Goal: Information Seeking & Learning: Learn about a topic

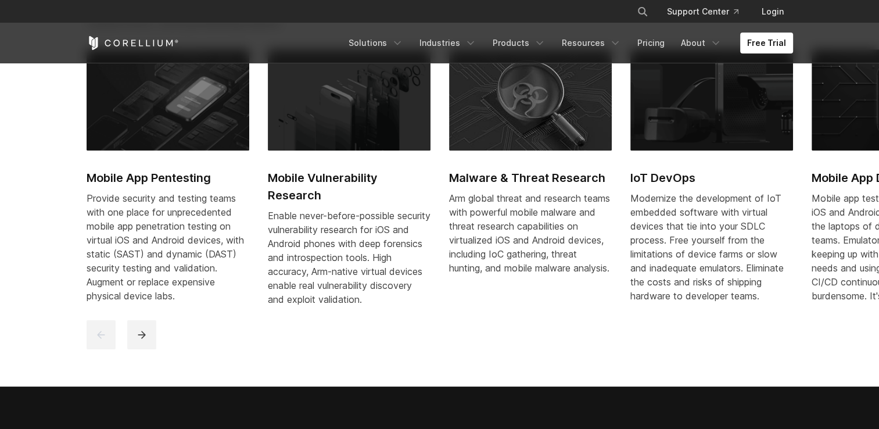
scroll to position [572, 0]
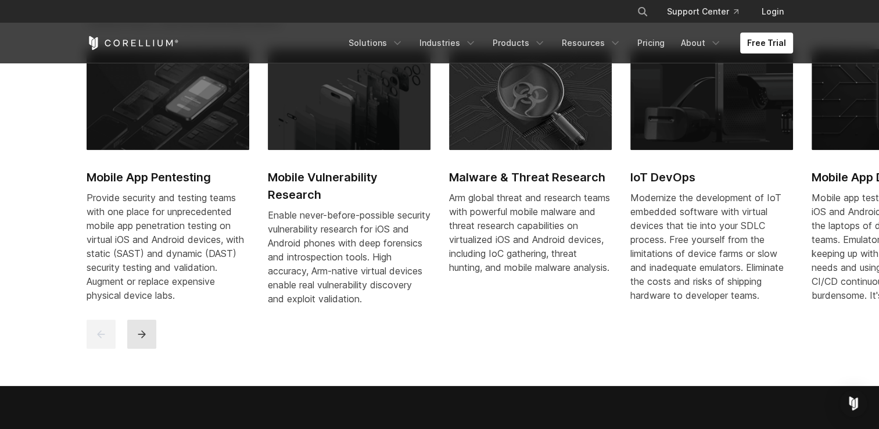
click at [135, 349] on button "next" at bounding box center [141, 334] width 29 height 29
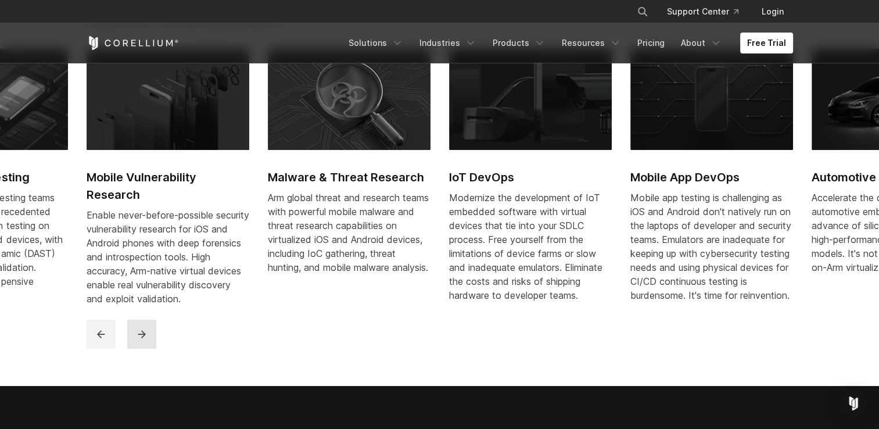
click at [135, 349] on button "next" at bounding box center [141, 334] width 29 height 29
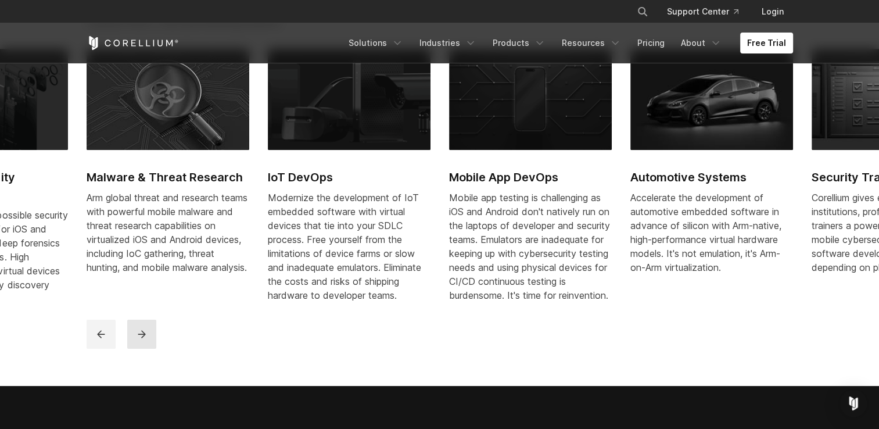
click at [135, 349] on button "next" at bounding box center [141, 334] width 29 height 29
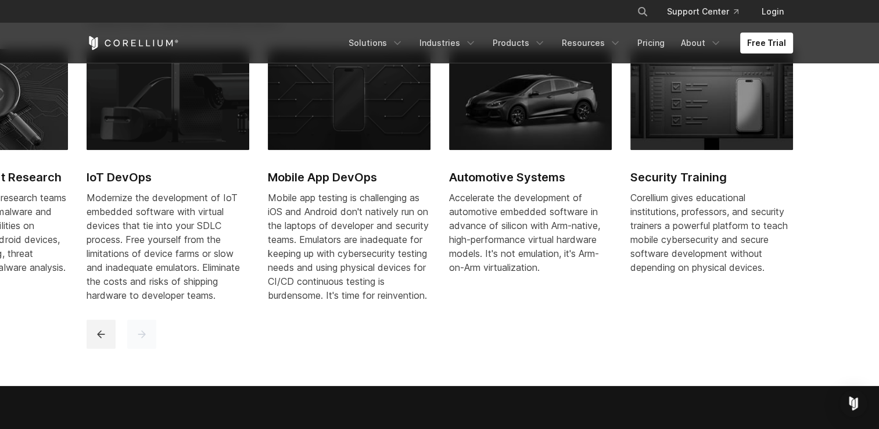
click at [135, 349] on button "next" at bounding box center [141, 334] width 29 height 29
click at [100, 338] on icon "previous" at bounding box center [101, 334] width 8 height 8
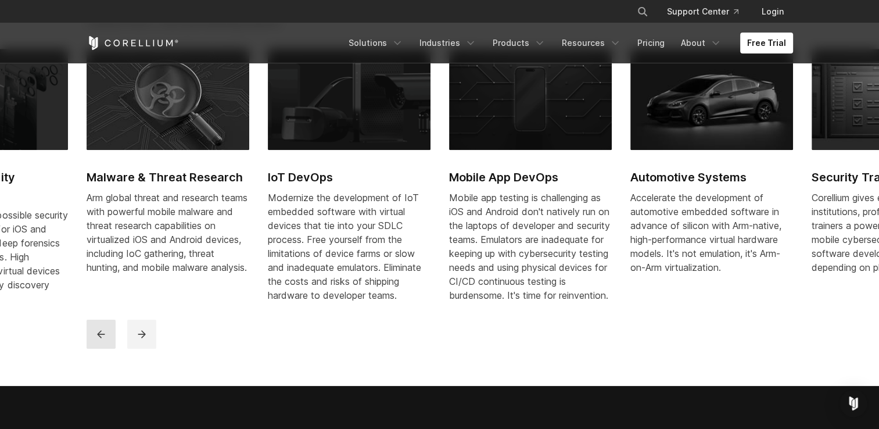
click at [100, 338] on icon "previous" at bounding box center [101, 334] width 8 height 8
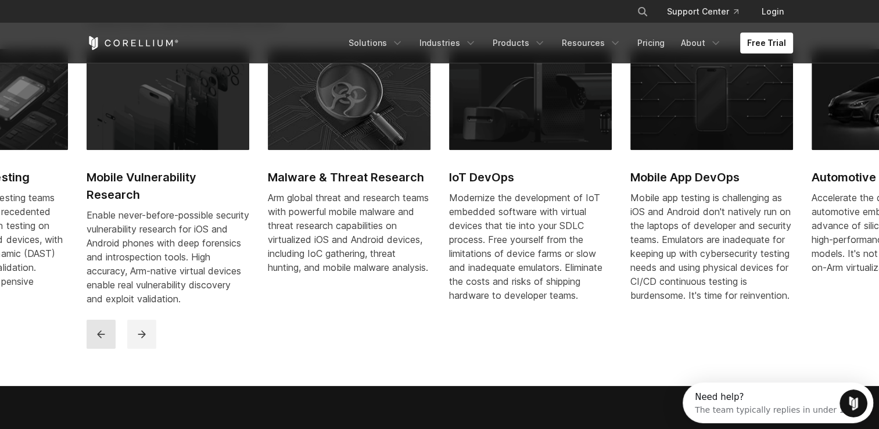
scroll to position [0, 0]
click at [100, 338] on icon "previous" at bounding box center [101, 334] width 8 height 8
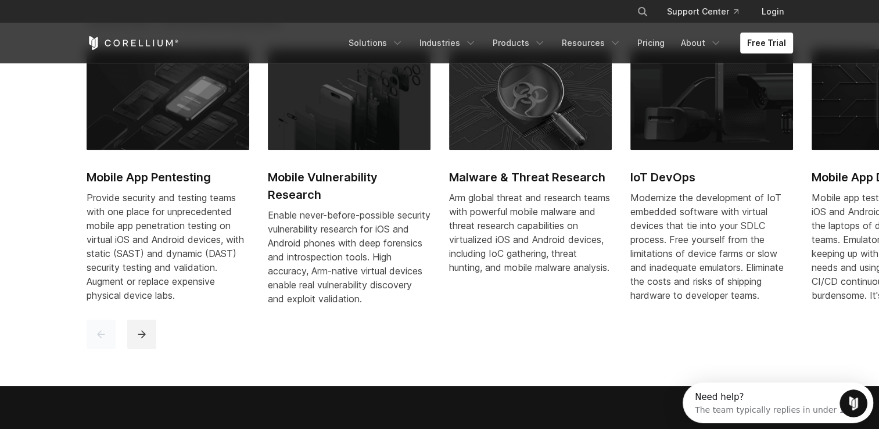
click at [100, 338] on icon "previous" at bounding box center [101, 334] width 8 height 8
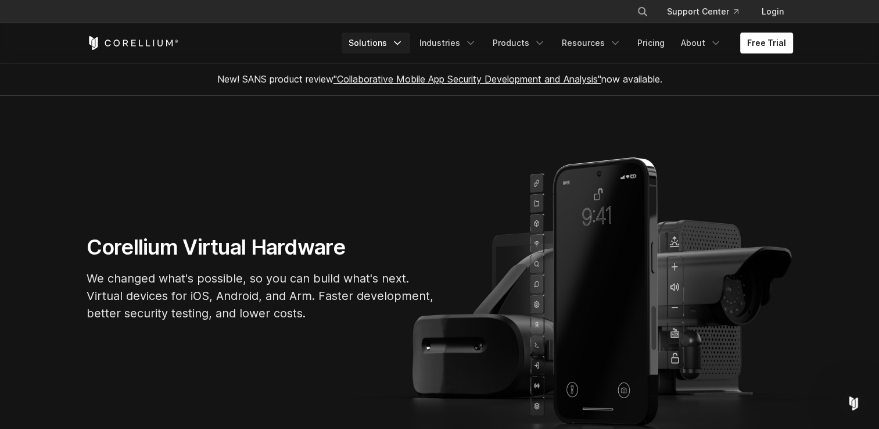
click at [378, 45] on link "Solutions" at bounding box center [376, 43] width 69 height 21
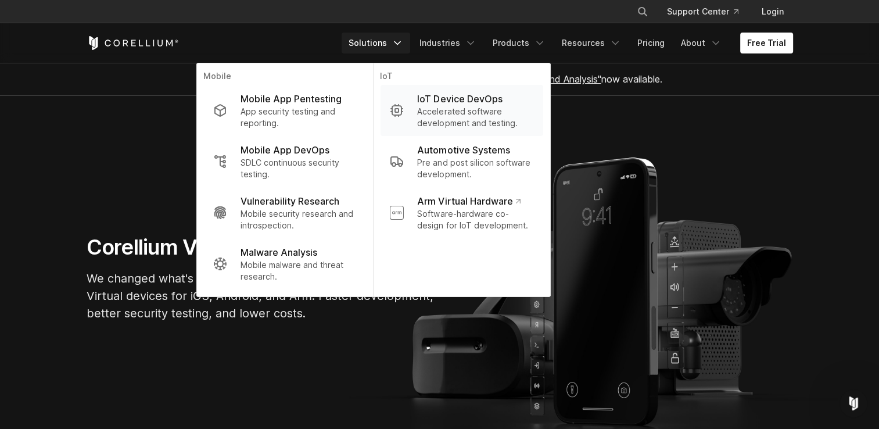
click at [460, 117] on p "Accelerated software development and testing." at bounding box center [475, 117] width 116 height 23
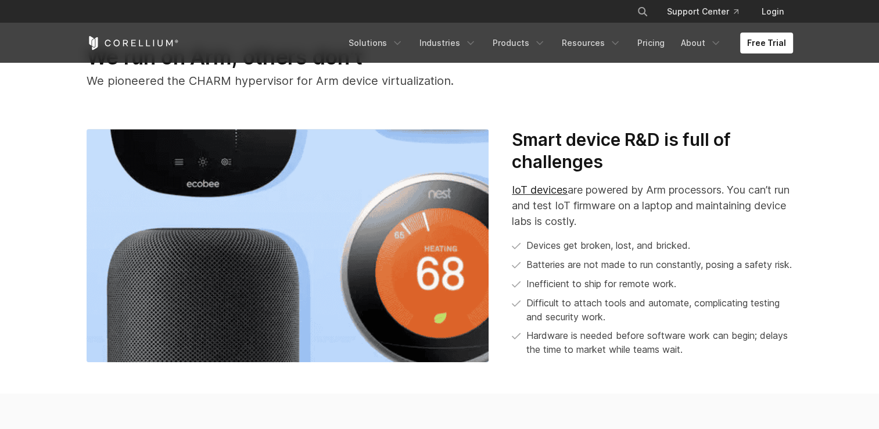
scroll to position [418, 0]
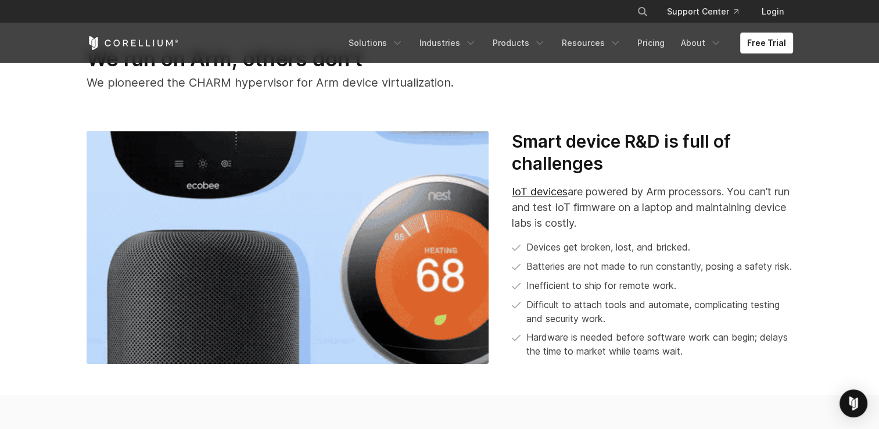
click at [585, 145] on h3 "Smart device R&D is full of challenges" at bounding box center [652, 153] width 281 height 44
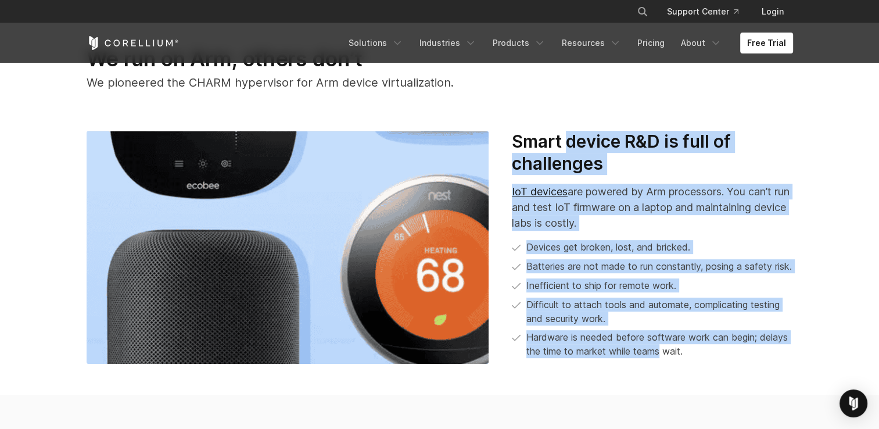
drag, startPoint x: 585, startPoint y: 145, endPoint x: 646, endPoint y: 373, distance: 236.5
click at [646, 367] on div "Smart device R&D is full of challenges IoT devices are powered by Arm processor…" at bounding box center [652, 249] width 304 height 236
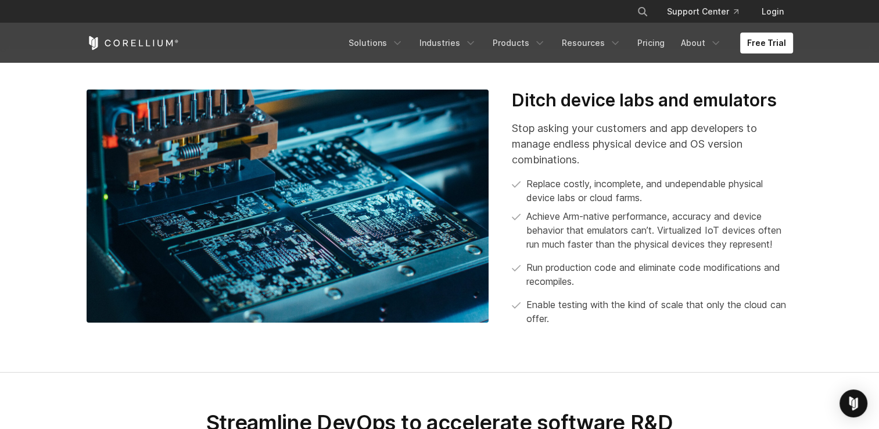
scroll to position [1067, 0]
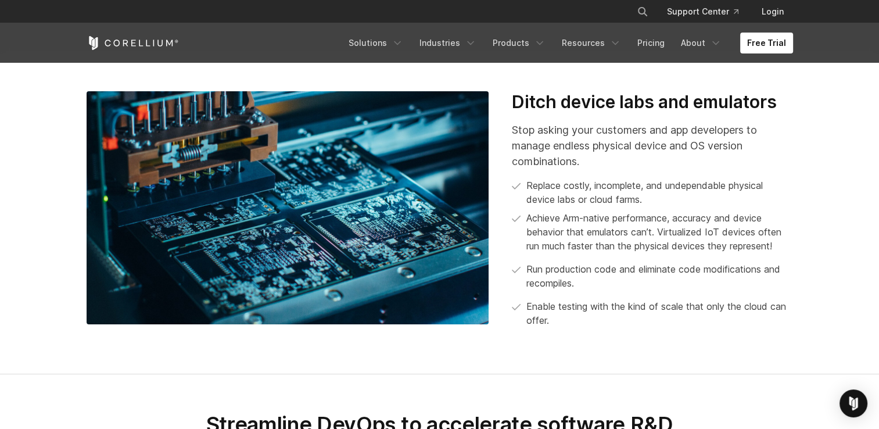
click at [576, 113] on h3 "Ditch device labs and emulators" at bounding box center [652, 102] width 281 height 22
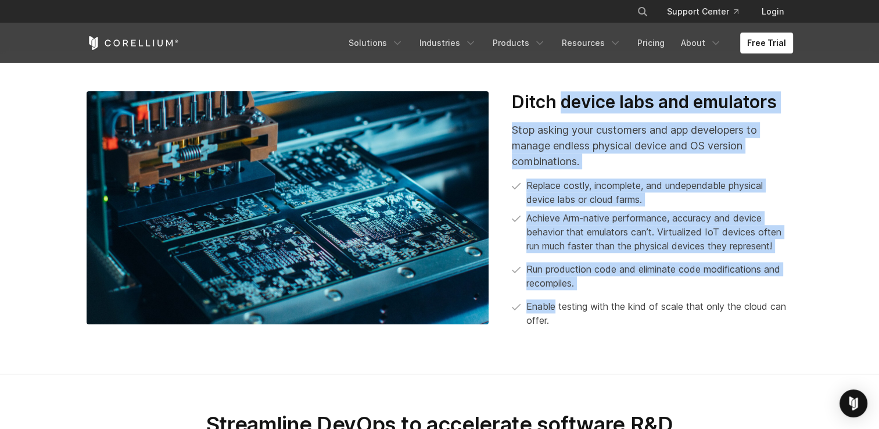
drag, startPoint x: 576, startPoint y: 119, endPoint x: 794, endPoint y: 318, distance: 295.7
click at [794, 318] on div "Ditch device labs and emulators Stop asking your customers and app developers t…" at bounding box center [652, 214] width 304 height 246
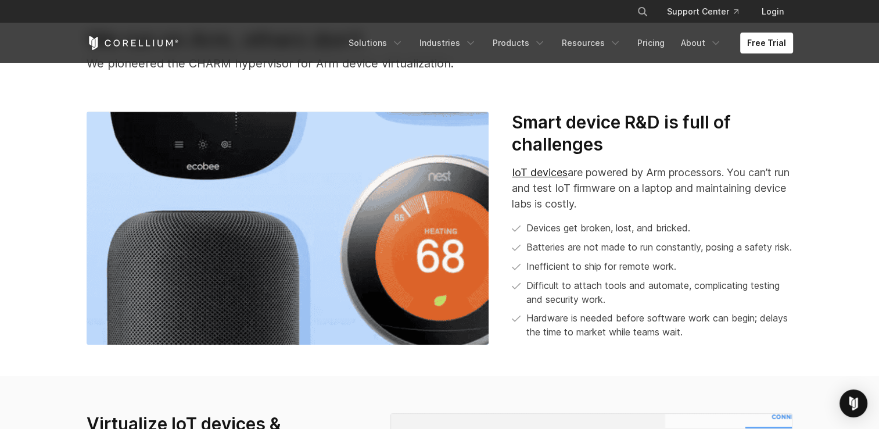
scroll to position [438, 0]
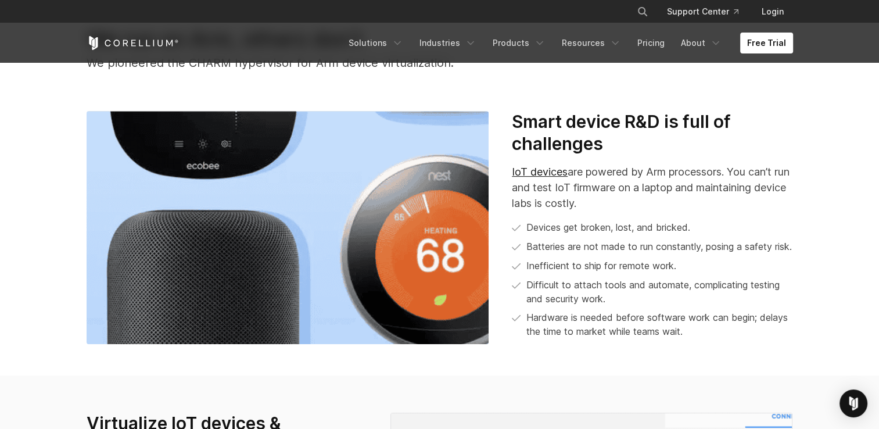
click at [576, 123] on h3 "Smart device R&D is full of challenges" at bounding box center [652, 133] width 281 height 44
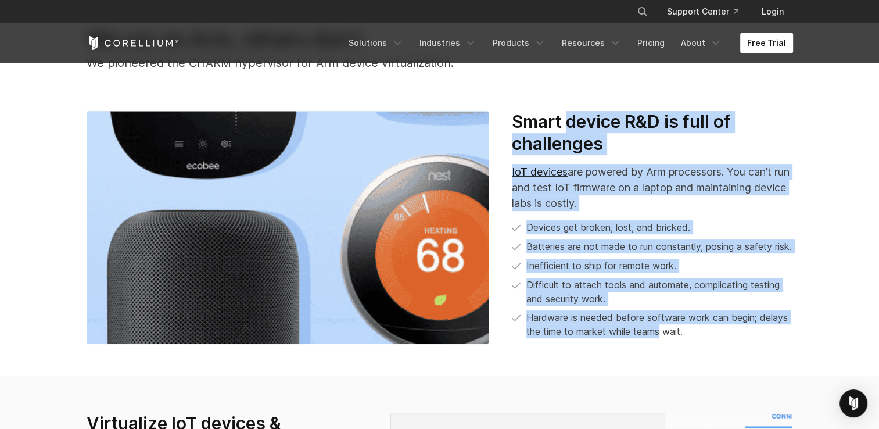
drag, startPoint x: 576, startPoint y: 123, endPoint x: 648, endPoint y: 342, distance: 230.8
click at [648, 338] on div "Smart device R&D is full of challenges IoT devices are powered by Arm processor…" at bounding box center [652, 224] width 281 height 227
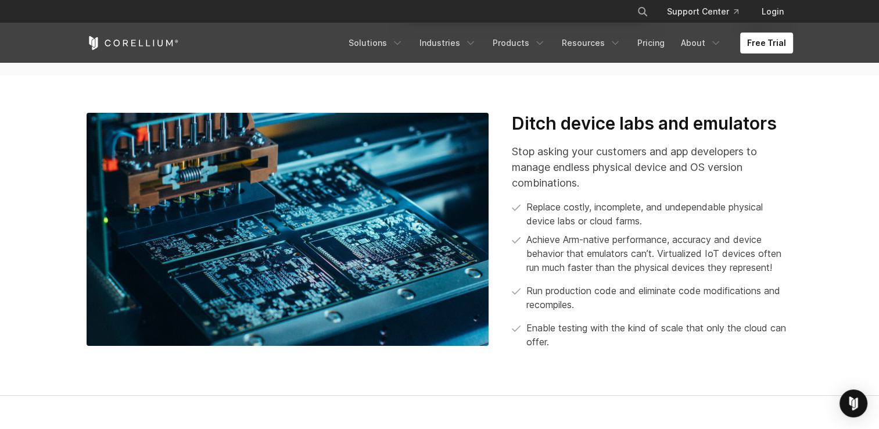
scroll to position [1045, 0]
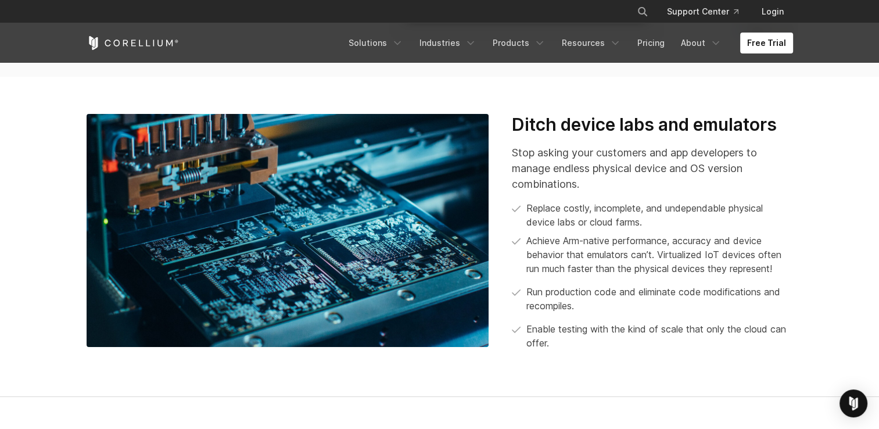
click at [781, 343] on li "Enable testing with the kind of scale that only the cloud can offer." at bounding box center [652, 336] width 281 height 28
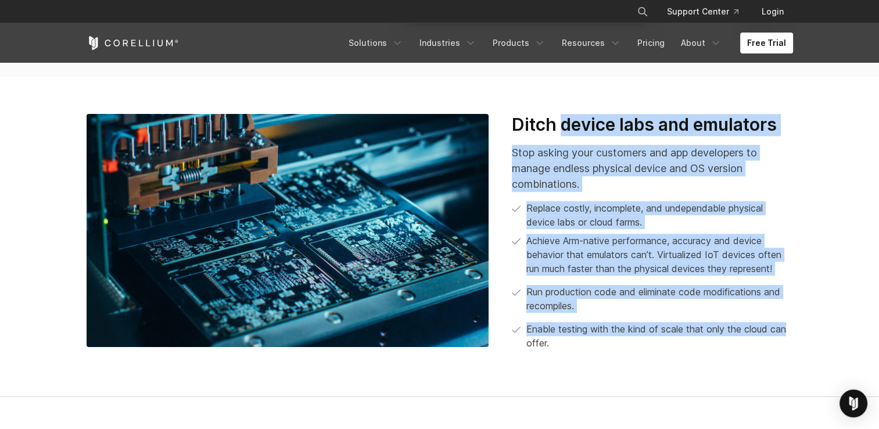
drag, startPoint x: 781, startPoint y: 343, endPoint x: 576, endPoint y: 137, distance: 290.5
click at [576, 137] on div "Ditch device labs and emulators Stop asking your customers and app developers t…" at bounding box center [652, 232] width 281 height 236
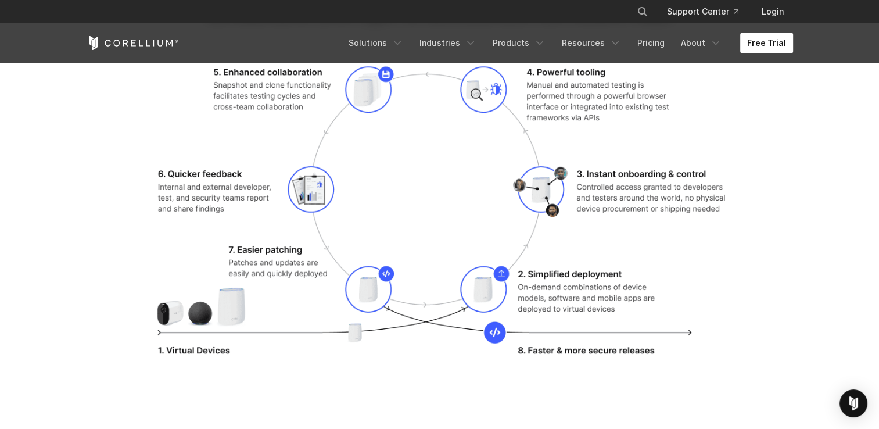
scroll to position [1481, 0]
click at [558, 101] on img at bounding box center [439, 216] width 585 height 310
drag, startPoint x: 558, startPoint y: 101, endPoint x: 580, endPoint y: 137, distance: 42.8
click at [580, 137] on img at bounding box center [439, 216] width 585 height 310
drag, startPoint x: 580, startPoint y: 137, endPoint x: 601, endPoint y: 209, distance: 75.2
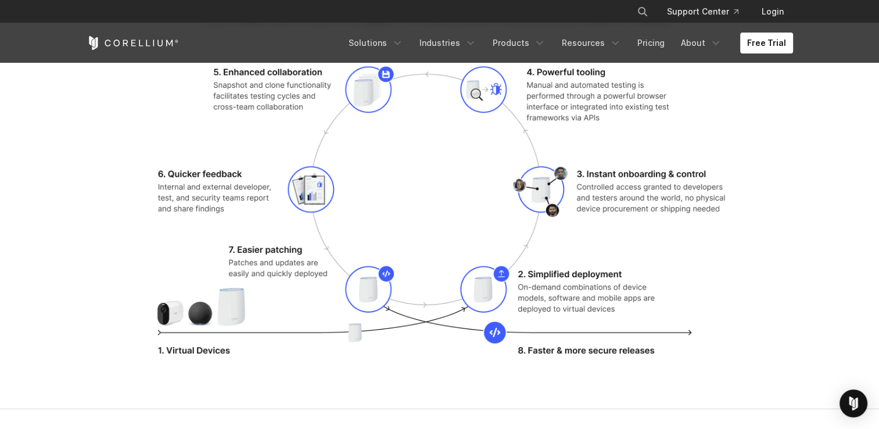
click at [601, 209] on img at bounding box center [439, 216] width 585 height 310
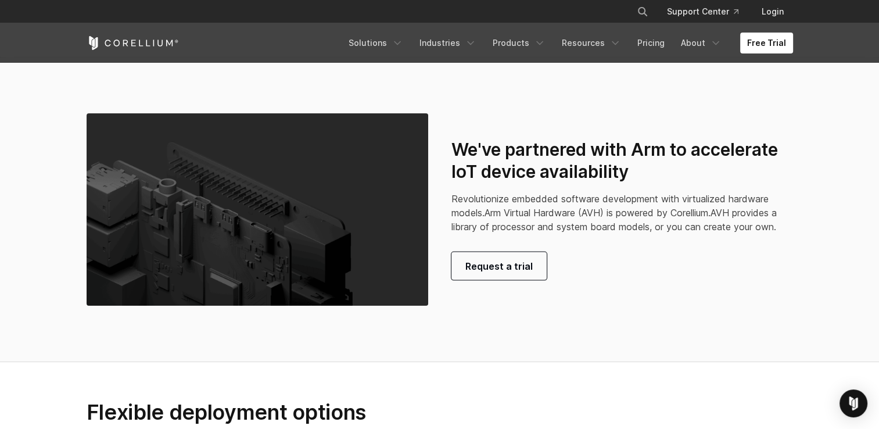
scroll to position [2431, 0]
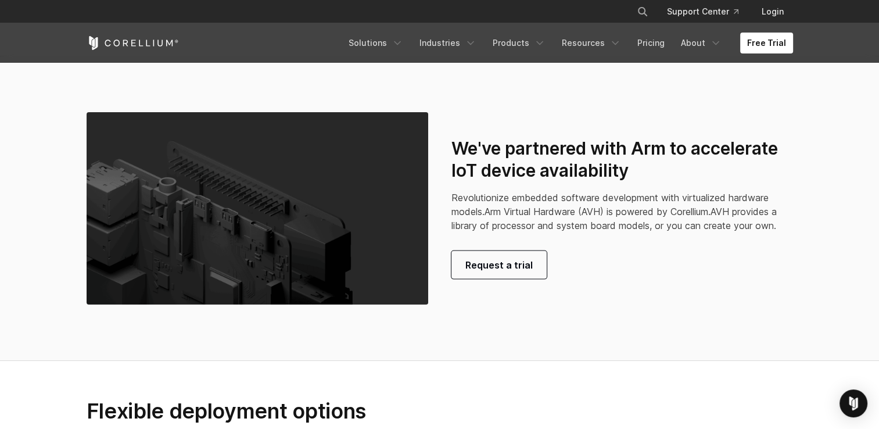
click at [511, 208] on span "Revolutionize embedded software development with virtualized hardware models." at bounding box center [609, 205] width 317 height 26
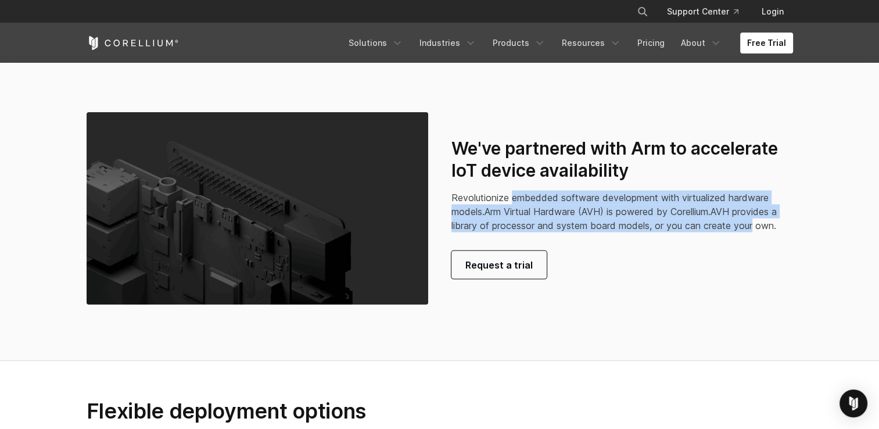
drag, startPoint x: 511, startPoint y: 208, endPoint x: 740, endPoint y: 241, distance: 231.9
click at [740, 232] on p "Revolutionize embedded software development with virtualized hardware models. A…" at bounding box center [622, 212] width 342 height 42
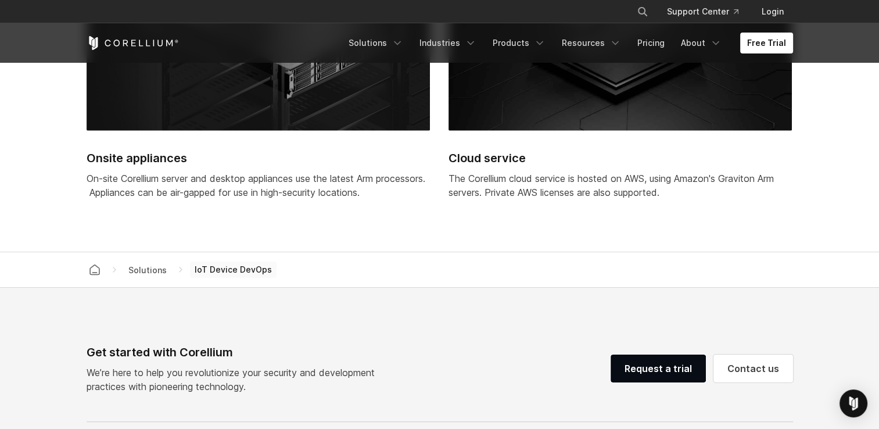
scroll to position [2956, 0]
click at [475, 189] on div "The Corellium cloud service is hosted on AWS, using Amazon's Graviton Arm serve…" at bounding box center [620, 185] width 343 height 28
drag, startPoint x: 475, startPoint y: 189, endPoint x: 611, endPoint y: 209, distance: 137.4
click at [611, 199] on div "The Corellium cloud service is hosted on AWS, using Amazon's Graviton Arm serve…" at bounding box center [620, 185] width 343 height 28
drag, startPoint x: 611, startPoint y: 209, endPoint x: 476, endPoint y: 178, distance: 138.3
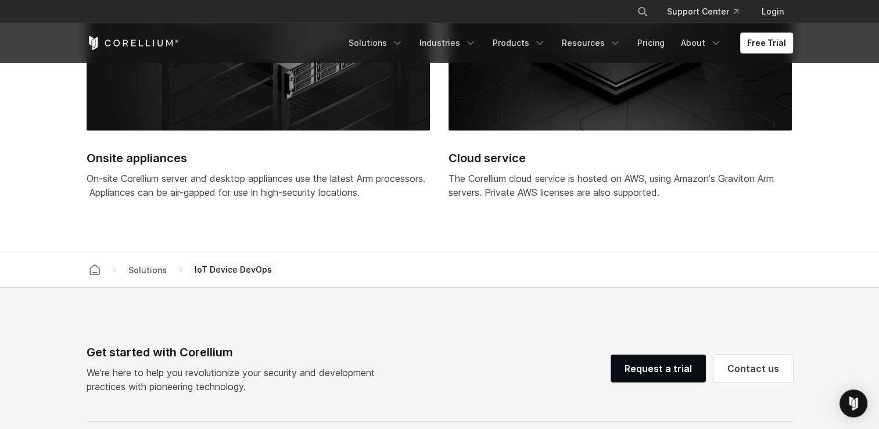
click at [476, 178] on div "Cloud service The Corellium cloud service is hosted on AWS, using Amazon's Grav…" at bounding box center [620, 65] width 343 height 296
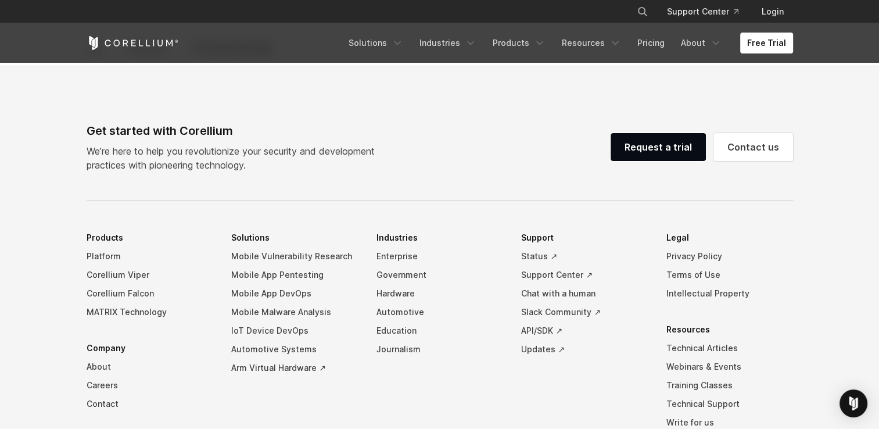
scroll to position [3173, 0]
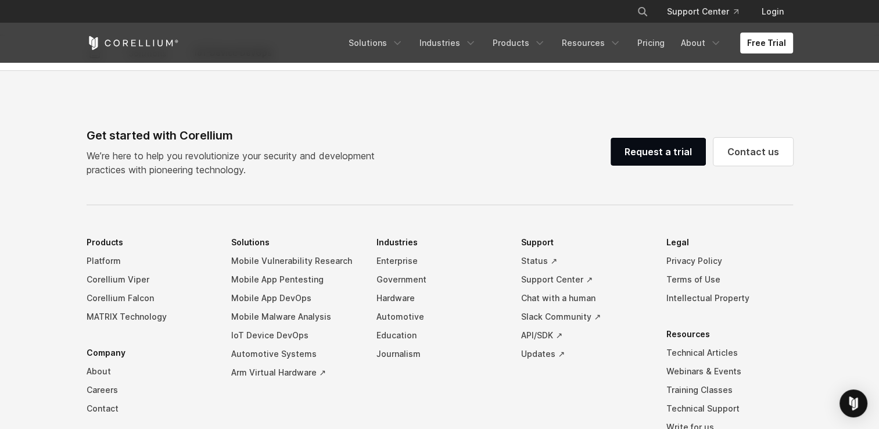
click at [123, 168] on p "We’re here to help you revolutionize your security and development practices wi…" at bounding box center [236, 163] width 298 height 28
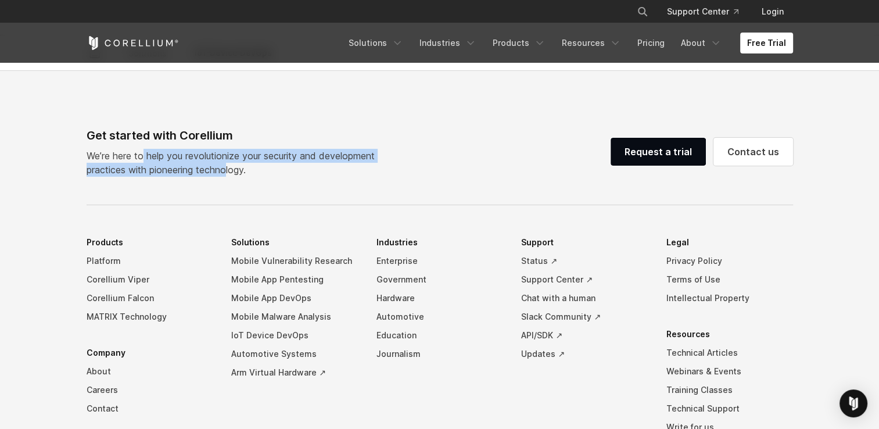
drag, startPoint x: 123, startPoint y: 168, endPoint x: 193, endPoint y: 182, distance: 71.1
click at [193, 177] on p "We’re here to help you revolutionize your security and development practices wi…" at bounding box center [236, 163] width 298 height 28
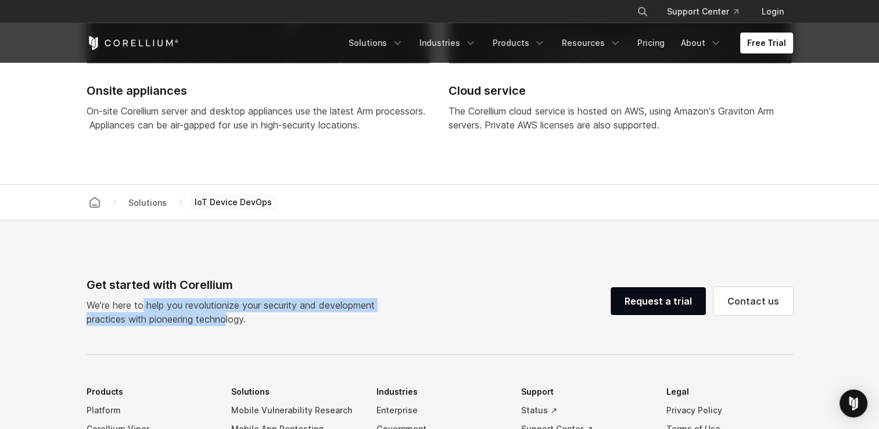
scroll to position [3047, 0]
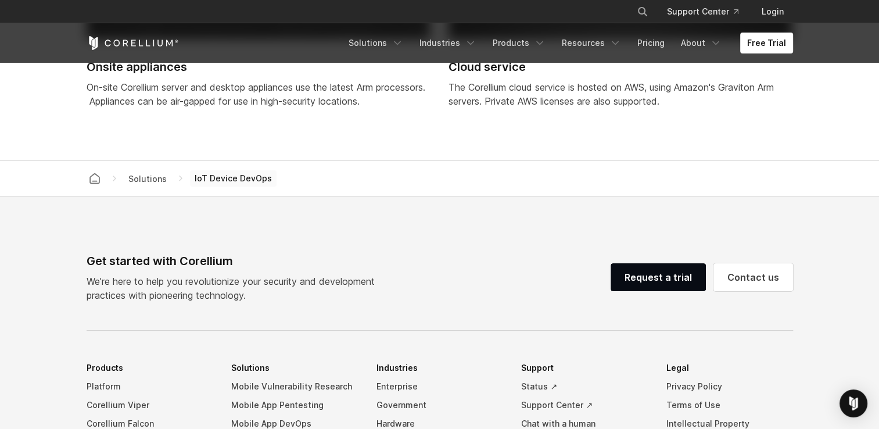
click at [239, 187] on span "IoT Device DevOps" at bounding box center [233, 178] width 87 height 16
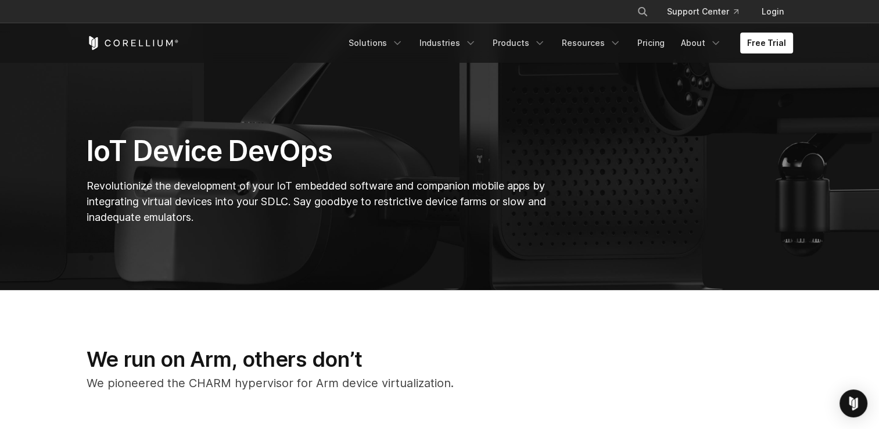
scroll to position [117, 0]
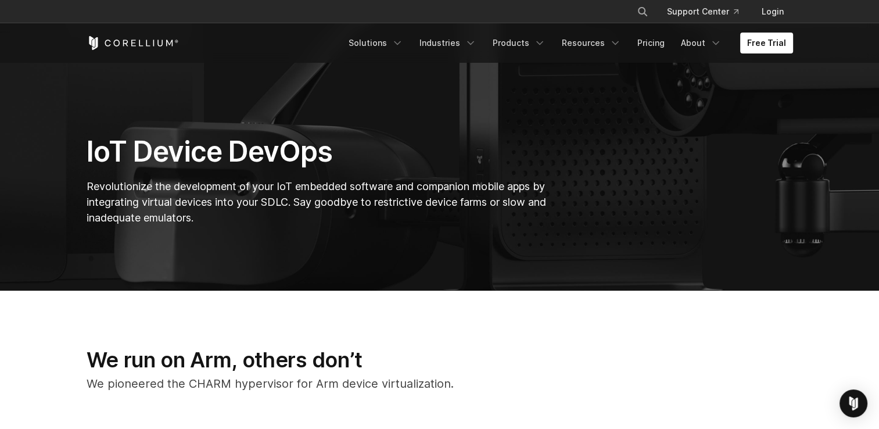
click at [160, 188] on span "Revolutionize the development of your IoT embedded software and companion mobil…" at bounding box center [317, 202] width 460 height 44
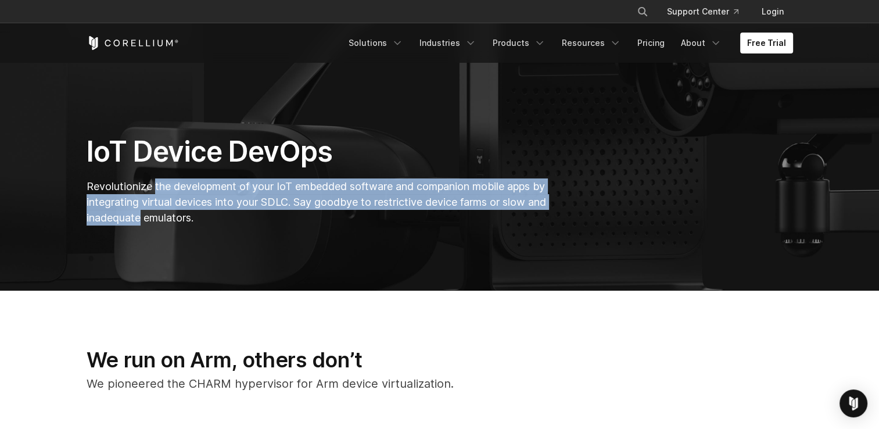
drag, startPoint x: 160, startPoint y: 188, endPoint x: 151, endPoint y: 220, distance: 33.3
click at [151, 220] on span "Revolutionize the development of your IoT embedded software and companion mobil…" at bounding box center [317, 202] width 460 height 44
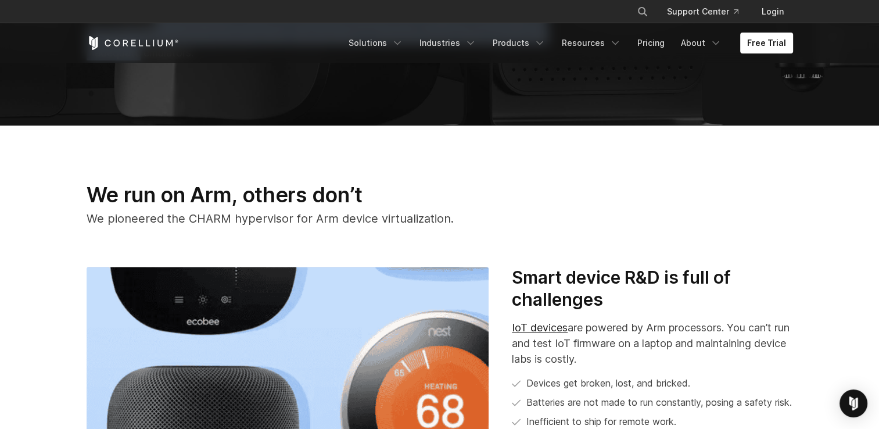
scroll to position [284, 0]
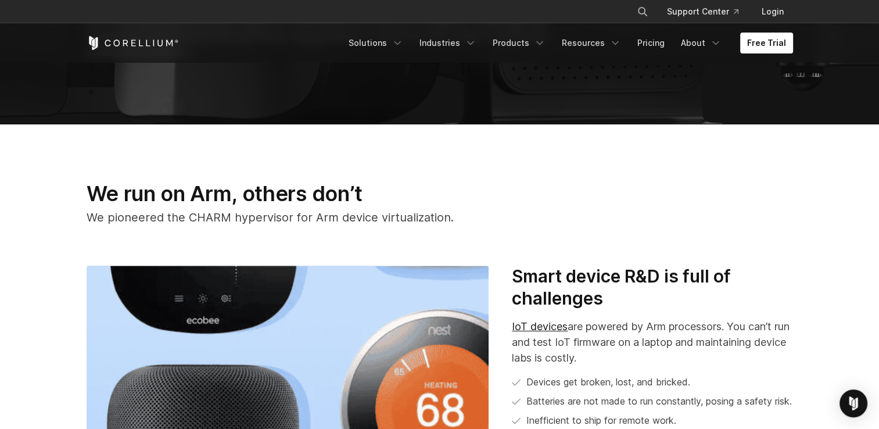
click at [145, 218] on p "We pioneered the CHARM hypervisor for Arm device virtualization." at bounding box center [318, 217] width 463 height 17
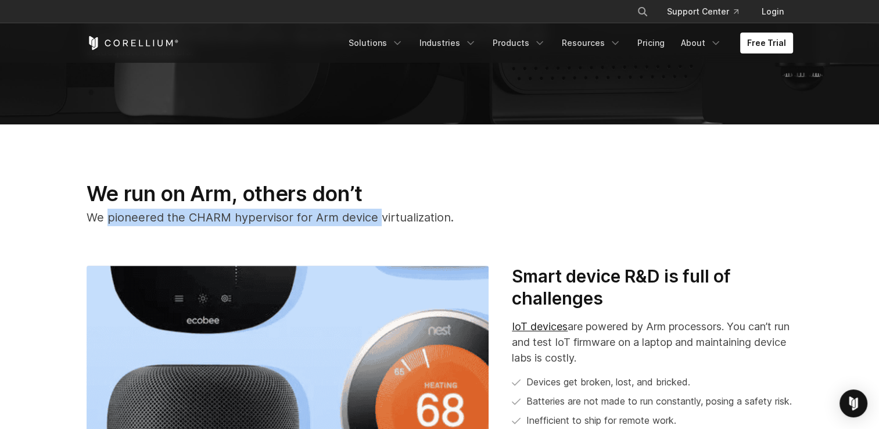
drag, startPoint x: 145, startPoint y: 218, endPoint x: 371, endPoint y: 215, distance: 226.1
click at [371, 215] on p "We pioneered the CHARM hypervisor for Arm device virtualization." at bounding box center [318, 217] width 463 height 17
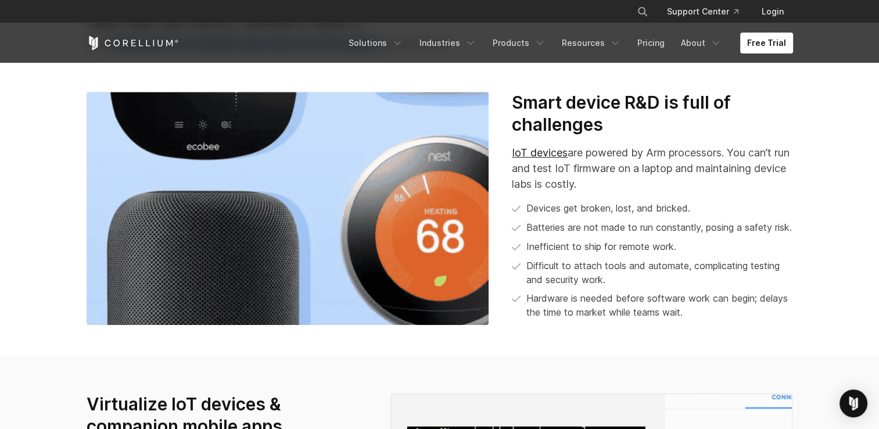
scroll to position [458, 0]
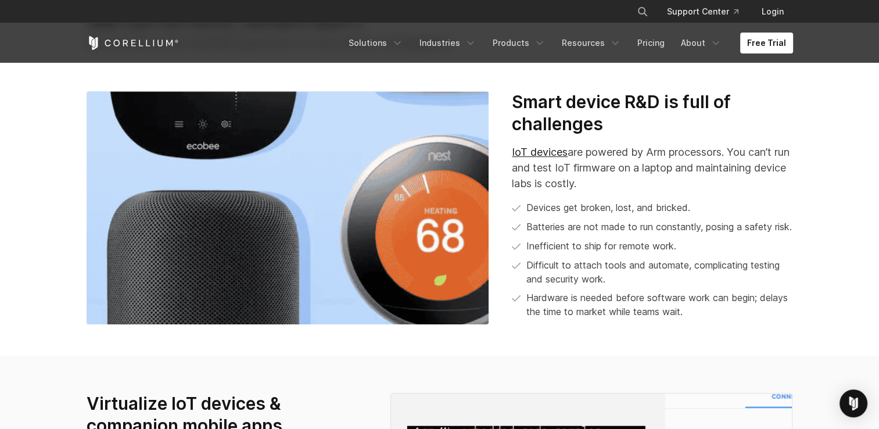
click at [653, 318] on li "Hardware is needed before software work can begin; delays the time to market wh…" at bounding box center [652, 305] width 281 height 28
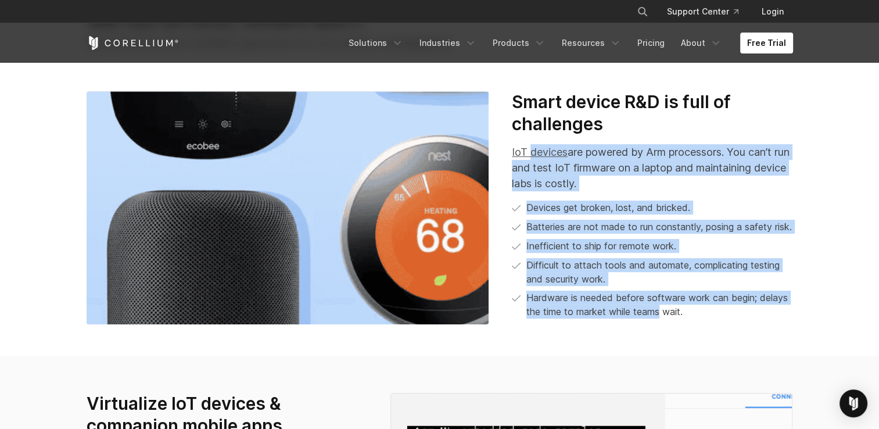
drag, startPoint x: 653, startPoint y: 327, endPoint x: 553, endPoint y: 150, distance: 203.0
click at [553, 150] on div "Smart device R&D is full of challenges IoT devices are powered by Arm processor…" at bounding box center [652, 204] width 281 height 227
drag, startPoint x: 553, startPoint y: 150, endPoint x: 558, endPoint y: 192, distance: 41.6
click at [558, 192] on div "Smart device R&D is full of challenges IoT devices are powered by Arm processor…" at bounding box center [652, 204] width 281 height 227
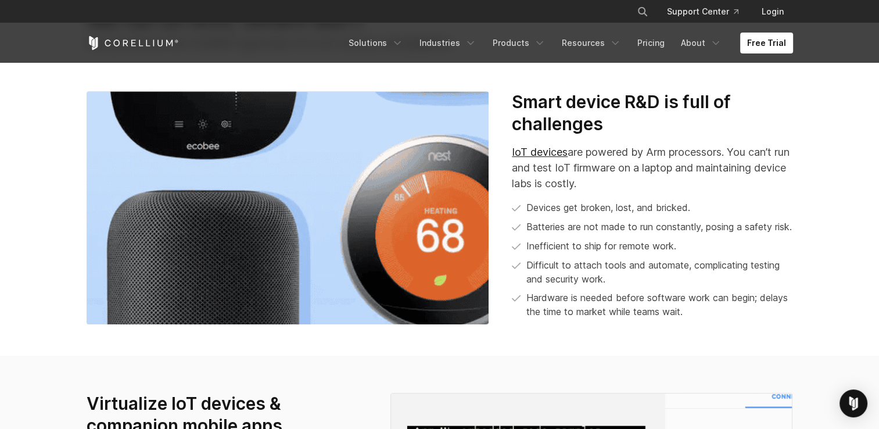
click at [644, 318] on li "Hardware is needed before software work can begin; delays the time to market wh…" at bounding box center [652, 305] width 281 height 28
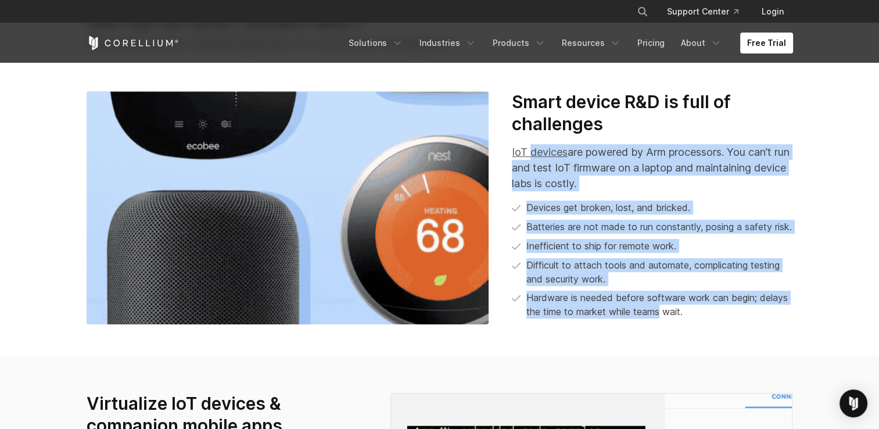
drag, startPoint x: 644, startPoint y: 329, endPoint x: 544, endPoint y: 155, distance: 200.4
click at [544, 155] on div "Smart device R&D is full of challenges IoT devices are powered by Arm processor…" at bounding box center [652, 204] width 281 height 227
drag, startPoint x: 544, startPoint y: 155, endPoint x: 560, endPoint y: 194, distance: 42.0
click at [560, 194] on div "Smart device R&D is full of challenges IoT devices are powered by Arm processor…" at bounding box center [652, 204] width 281 height 227
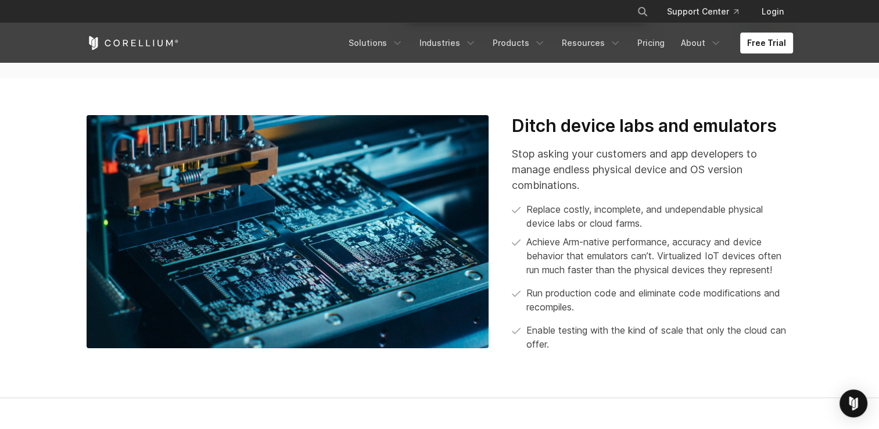
scroll to position [1045, 0]
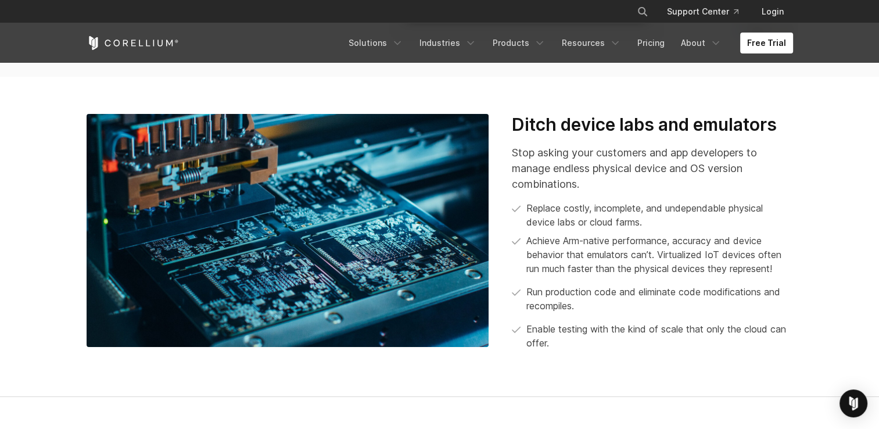
click at [551, 167] on p "Stop asking your customers and app developers to manage endless physical device…" at bounding box center [652, 168] width 281 height 47
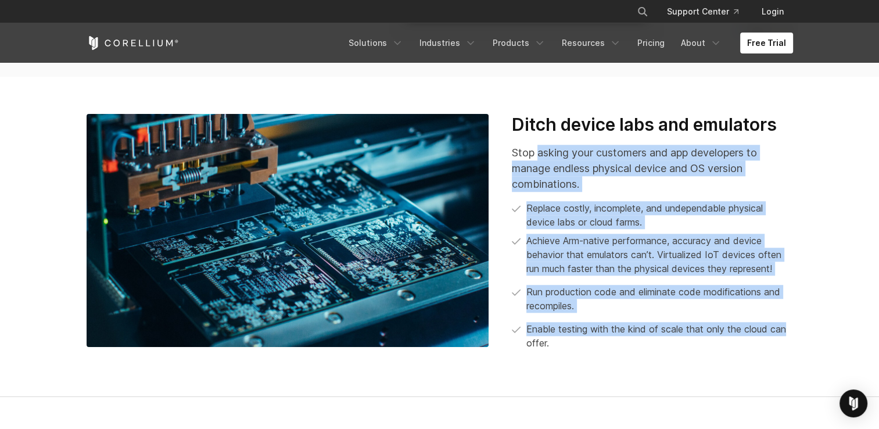
drag, startPoint x: 551, startPoint y: 167, endPoint x: 782, endPoint y: 346, distance: 292.0
click at [782, 346] on div "Stop asking your customers and app developers to manage endless physical device…" at bounding box center [652, 247] width 281 height 205
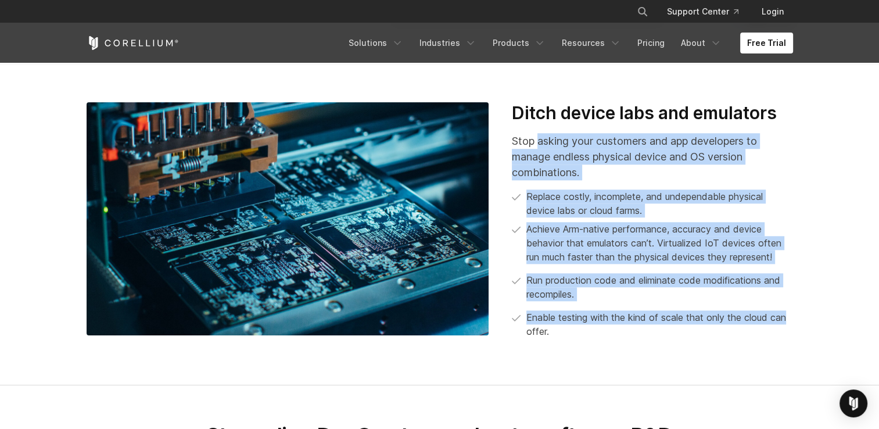
scroll to position [1060, 0]
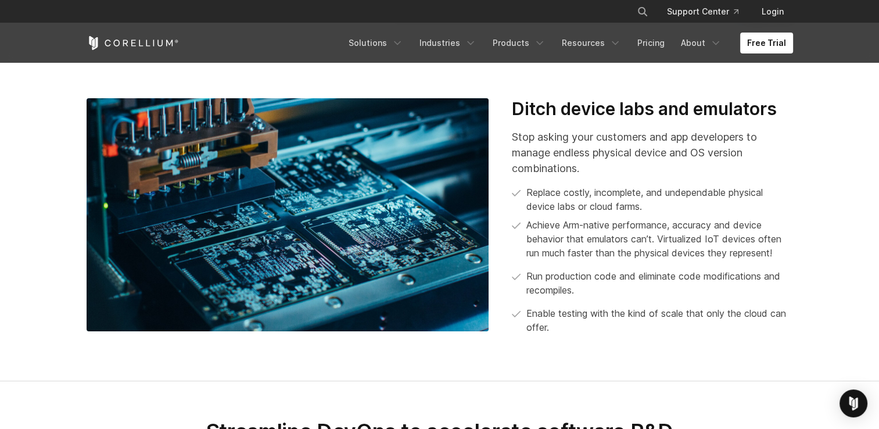
click at [711, 382] on section "Ditch device labs and emulators Stop asking your customers and app developers t…" at bounding box center [439, 221] width 879 height 321
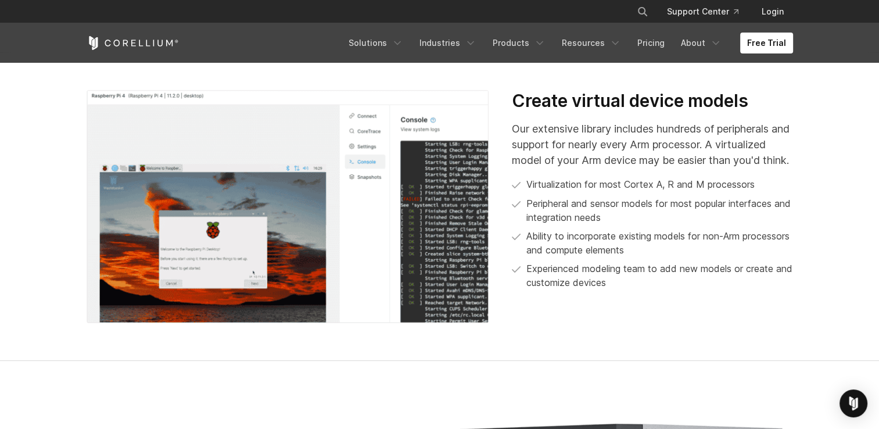
scroll to position [1836, 0]
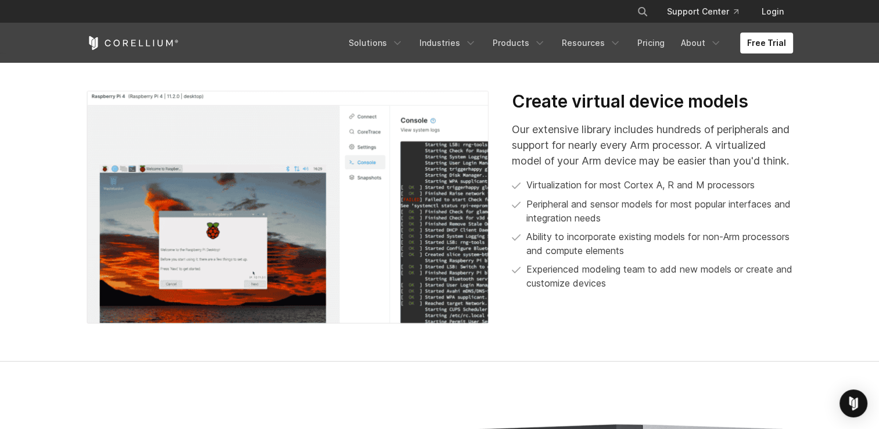
click at [552, 143] on p "Our extensive library includes hundreds of peripherals and support for nearly e…" at bounding box center [652, 144] width 281 height 47
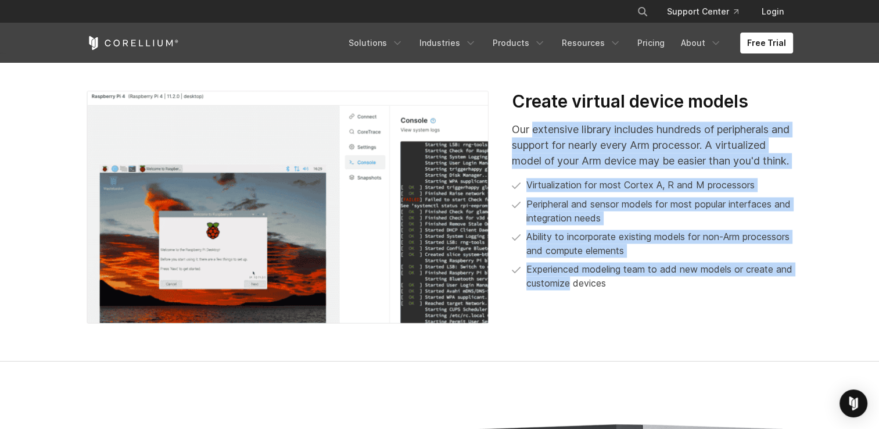
drag, startPoint x: 552, startPoint y: 143, endPoint x: 576, endPoint y: 313, distance: 172.0
click at [576, 291] on div "Create virtual device models Our extensive library includes hundreds of periphe…" at bounding box center [652, 191] width 281 height 200
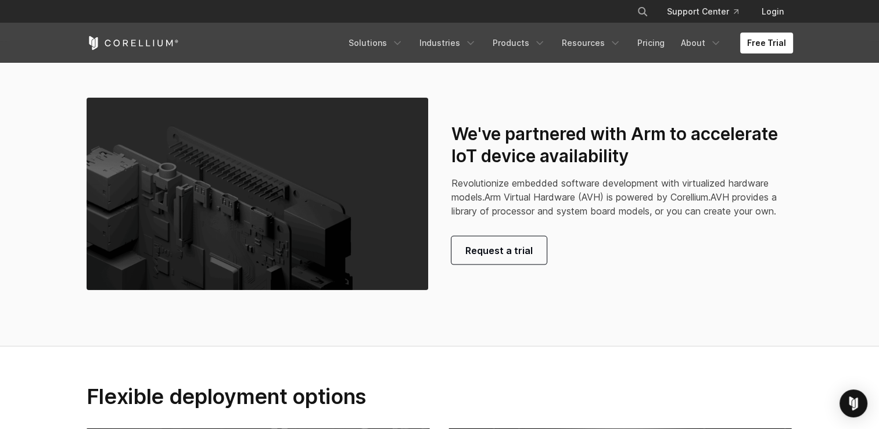
scroll to position [2451, 0]
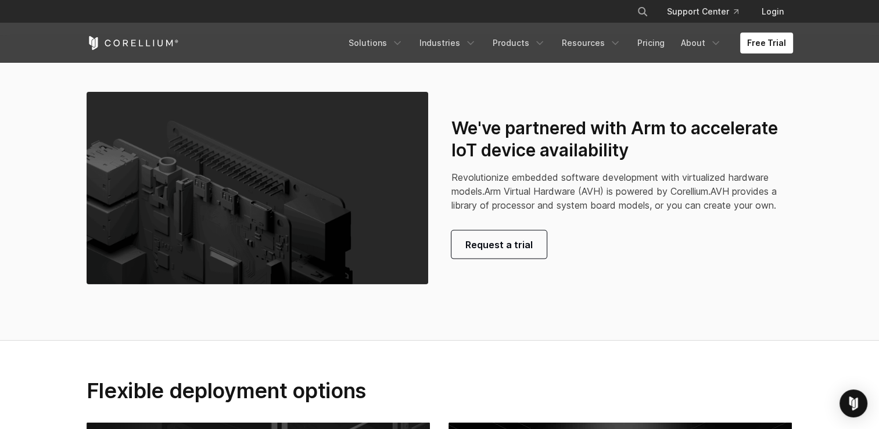
click at [521, 189] on span "Revolutionize embedded software development with virtualized hardware models." at bounding box center [609, 184] width 317 height 26
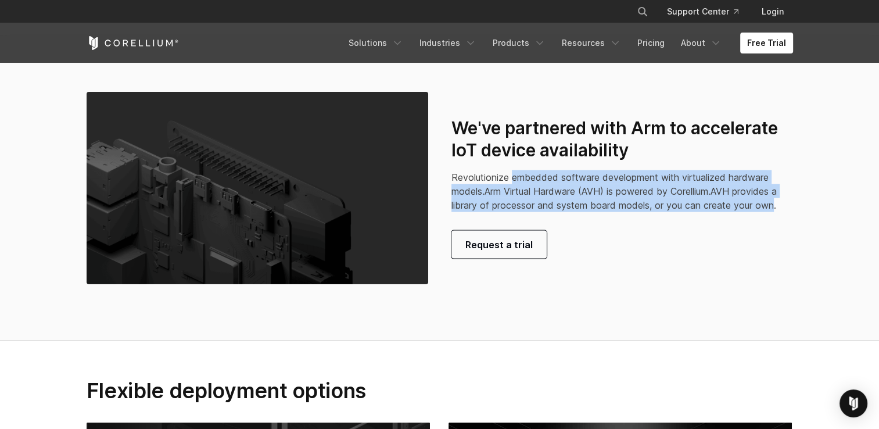
drag, startPoint x: 521, startPoint y: 189, endPoint x: 779, endPoint y: 220, distance: 259.8
click at [779, 212] on p "Revolutionize embedded software development with virtualized hardware models. A…" at bounding box center [622, 191] width 342 height 42
click at [533, 189] on span "Revolutionize embedded software development with virtualized hardware models." at bounding box center [609, 184] width 317 height 26
drag, startPoint x: 533, startPoint y: 189, endPoint x: 755, endPoint y: 222, distance: 224.4
click at [755, 212] on p "Revolutionize embedded software development with virtualized hardware models. A…" at bounding box center [622, 191] width 342 height 42
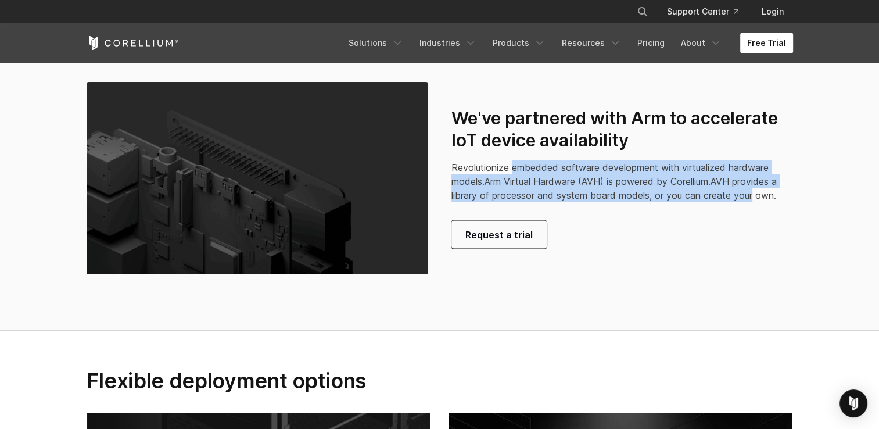
scroll to position [2467, 0]
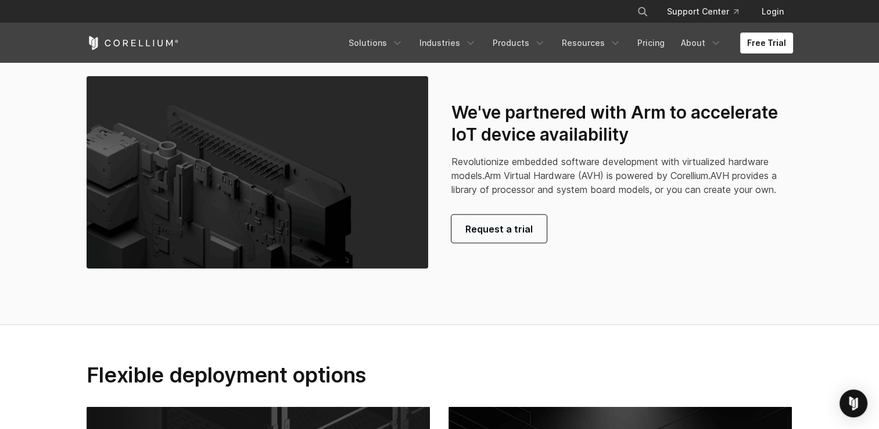
click at [692, 234] on div "Request a trial" at bounding box center [622, 229] width 342 height 28
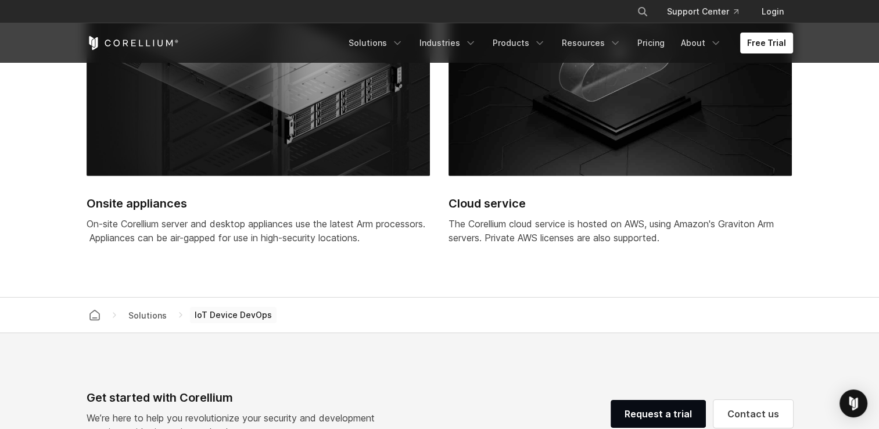
scroll to position [2911, 0]
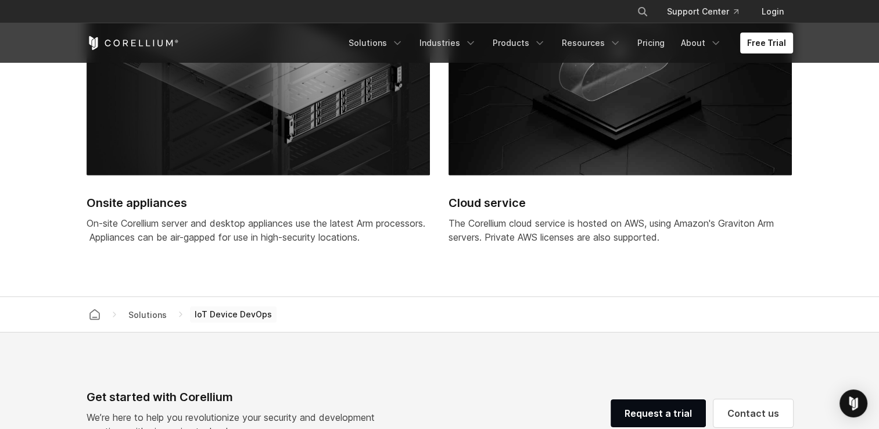
click at [470, 236] on div "The Corellium cloud service is hosted on AWS, using Amazon's Graviton Arm serve…" at bounding box center [620, 230] width 343 height 28
drag, startPoint x: 470, startPoint y: 236, endPoint x: 611, endPoint y: 252, distance: 142.1
click at [611, 244] on div "The Corellium cloud service is hosted on AWS, using Amazon's Graviton Arm serve…" at bounding box center [620, 230] width 343 height 28
drag, startPoint x: 611, startPoint y: 252, endPoint x: 770, endPoint y: 387, distance: 208.2
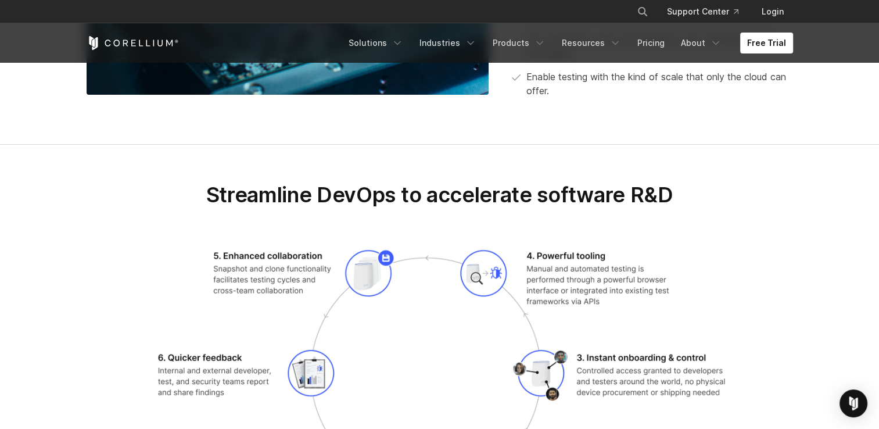
scroll to position [1299, 0]
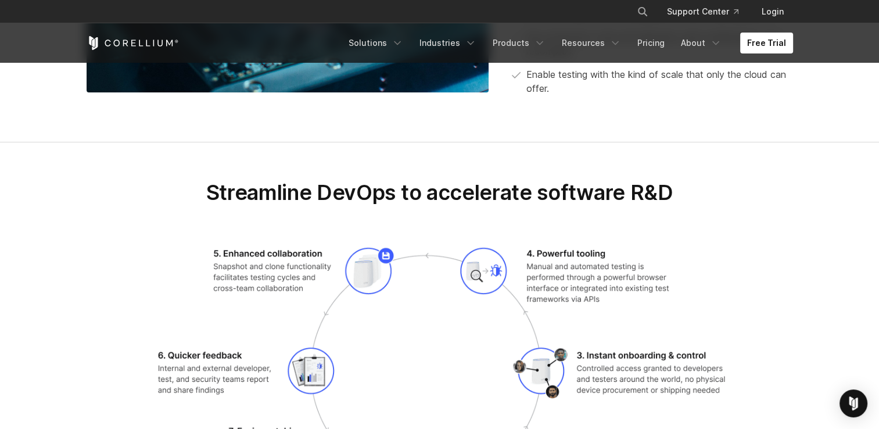
click at [307, 270] on img at bounding box center [439, 397] width 585 height 310
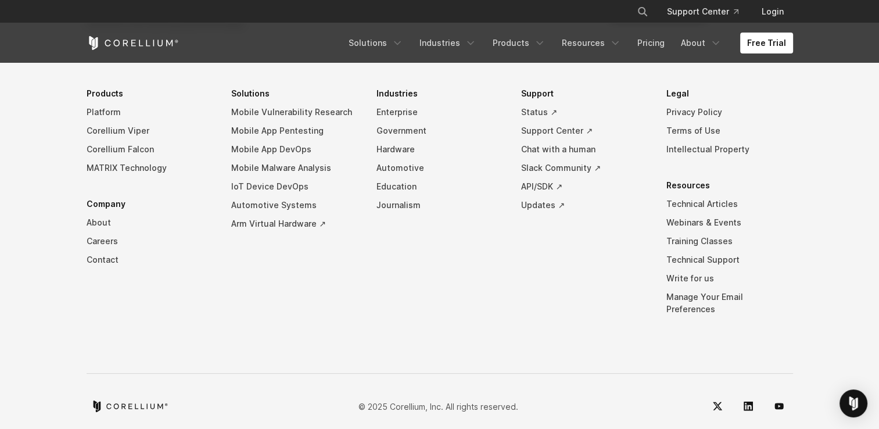
scroll to position [3336, 0]
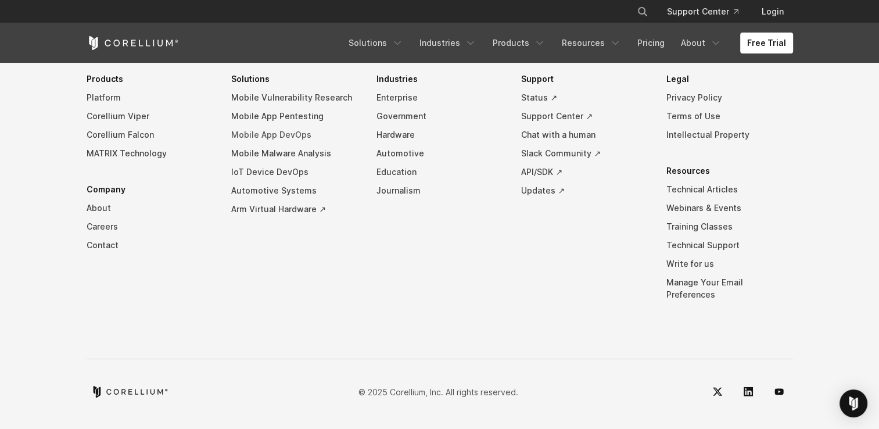
click at [257, 143] on link "Mobile App DevOps" at bounding box center [294, 135] width 127 height 19
